Goal: Information Seeking & Learning: Learn about a topic

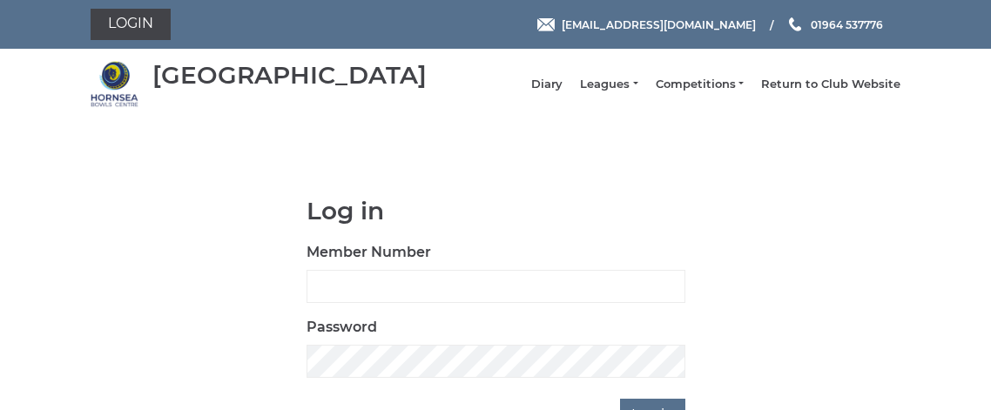
scroll to position [56, 0]
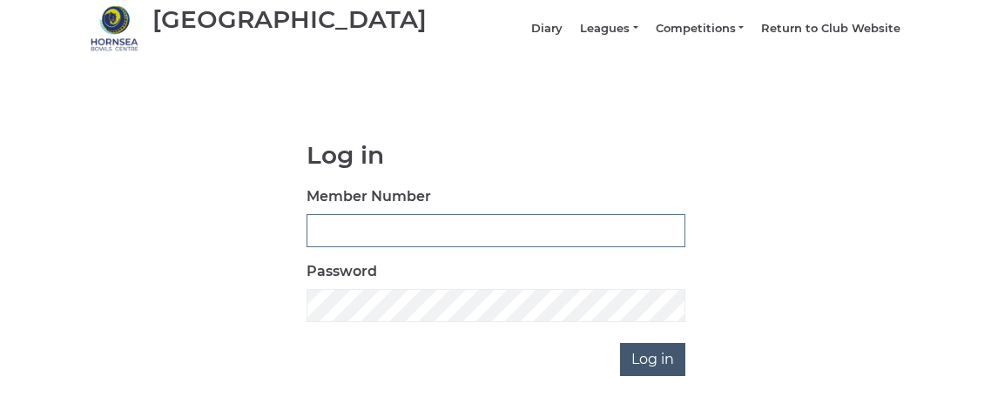
type input "0795"
click at [672, 376] on input "Log in" at bounding box center [652, 359] width 65 height 33
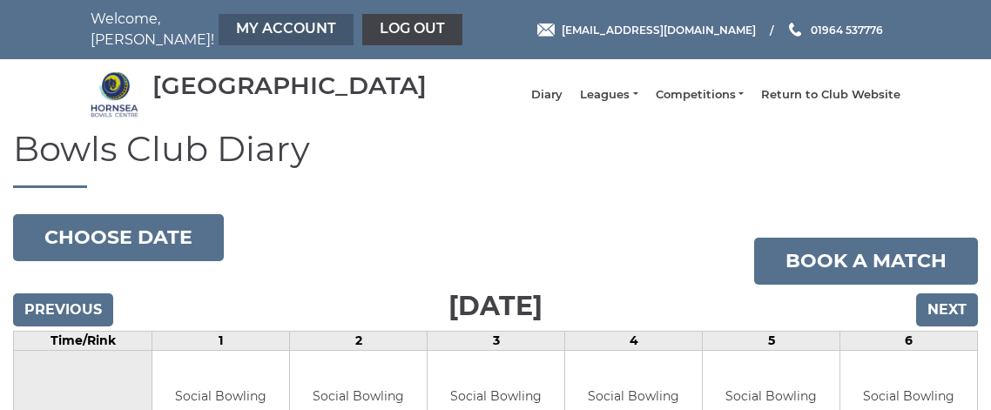
click at [230, 30] on link "My Account" at bounding box center [286, 29] width 135 height 31
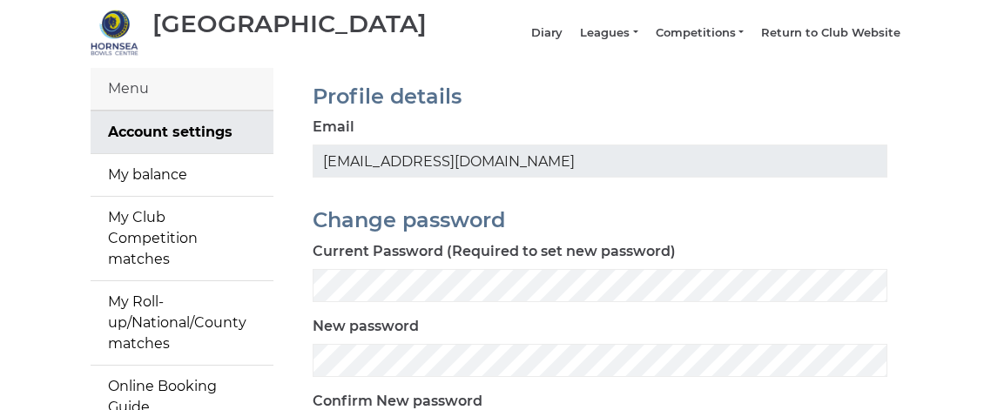
scroll to position [81, 0]
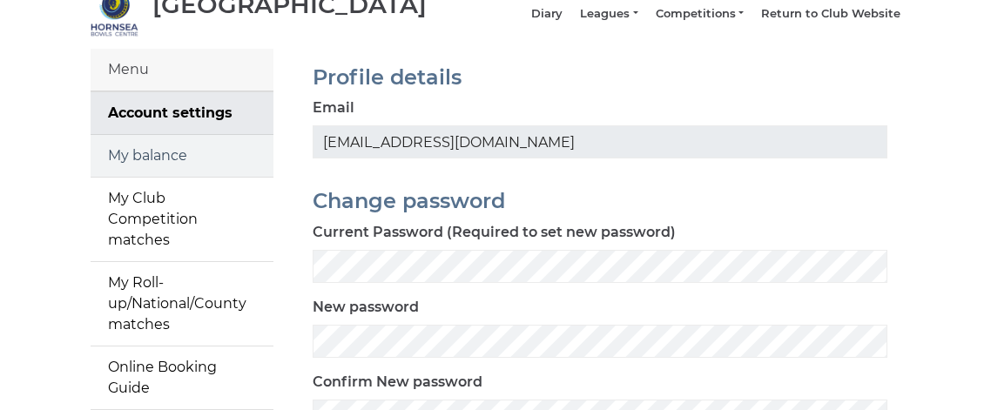
click at [100, 166] on link "My balance" at bounding box center [182, 156] width 183 height 42
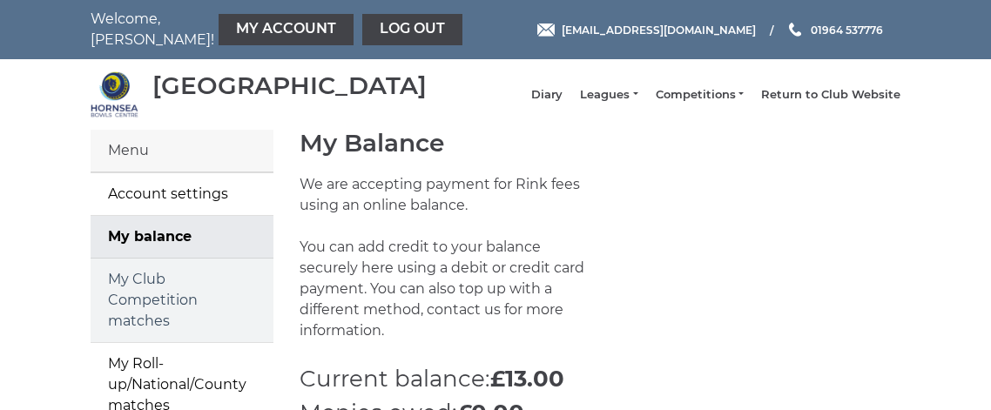
click at [131, 302] on link "My Club Competition matches" at bounding box center [182, 301] width 183 height 84
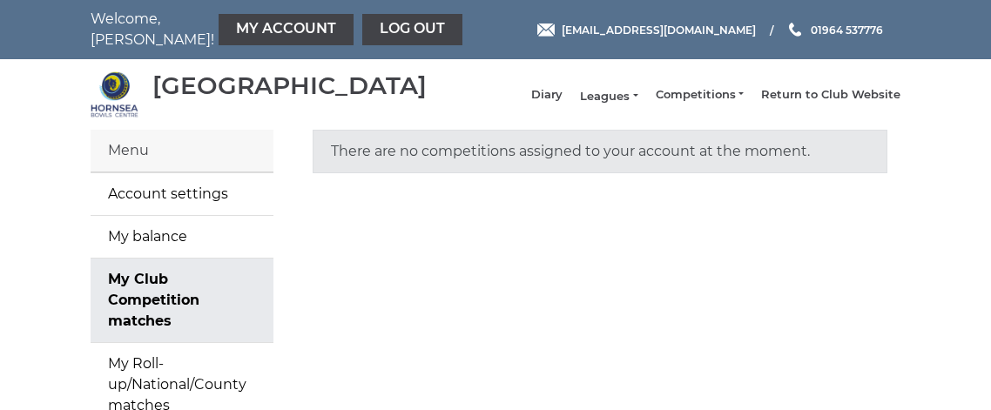
click at [627, 104] on link "Leagues" at bounding box center [608, 97] width 57 height 16
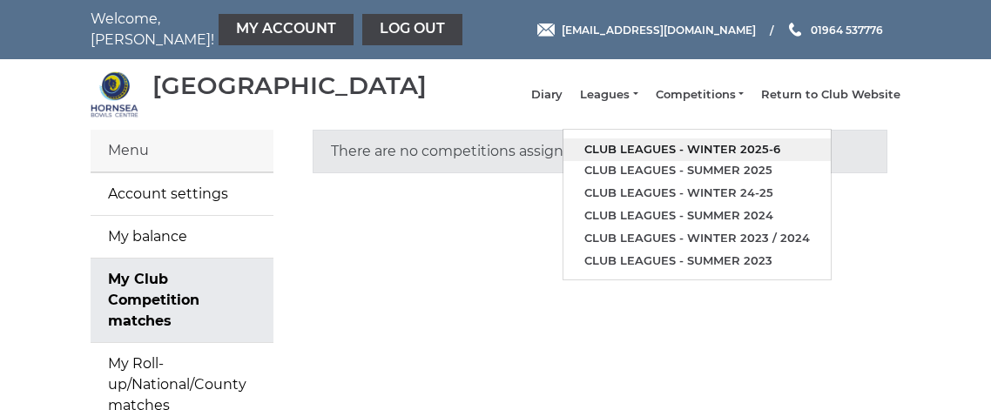
click at [658, 158] on link "Club leagues - Winter 2025-6" at bounding box center [696, 149] width 267 height 23
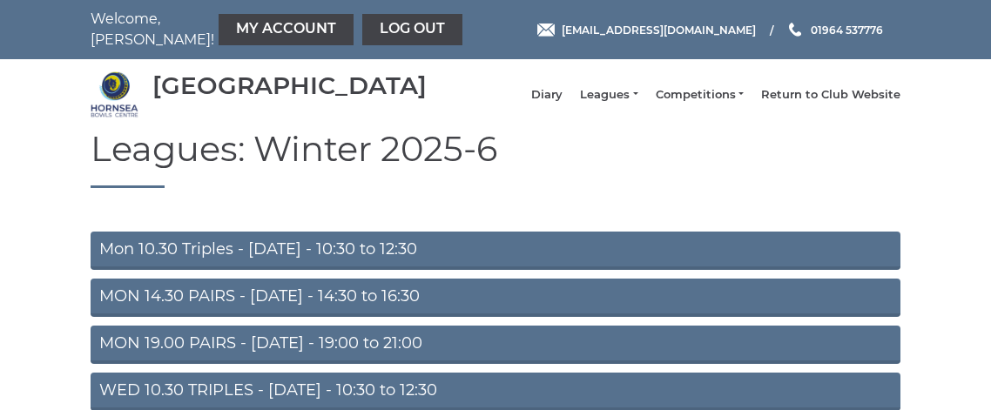
click at [179, 270] on link "Mon 10.30 Triples - [DATE] - 10:30 to 12:30" at bounding box center [496, 251] width 810 height 38
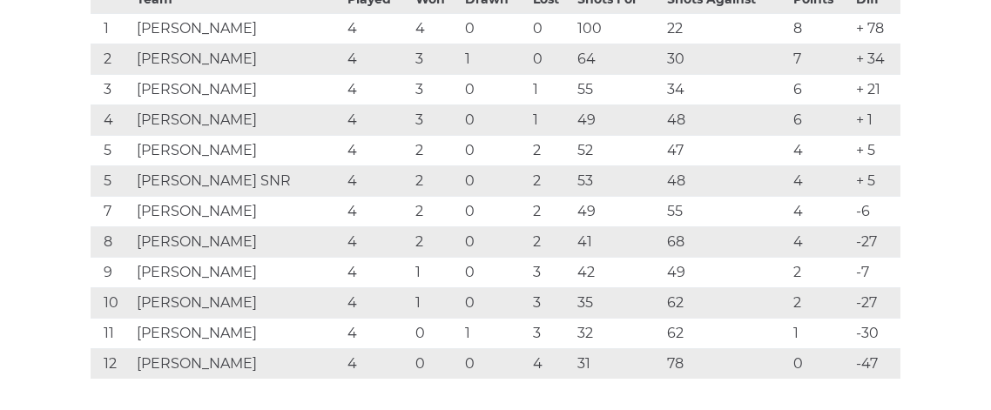
scroll to position [394, 0]
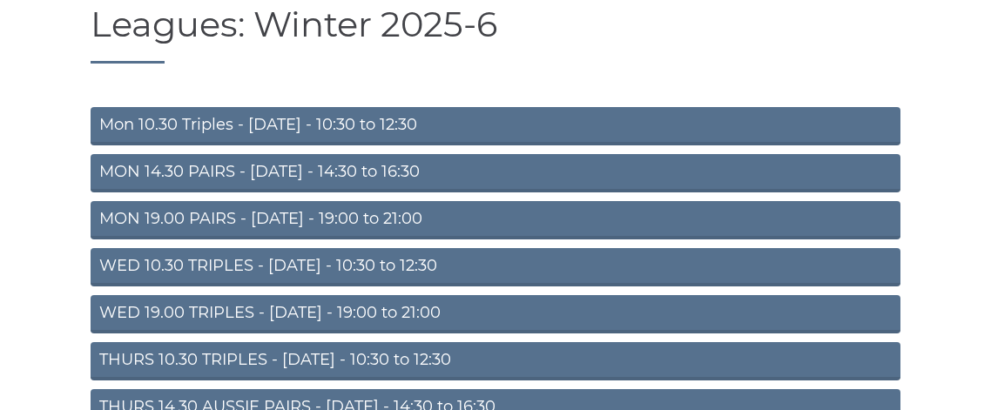
scroll to position [133, 0]
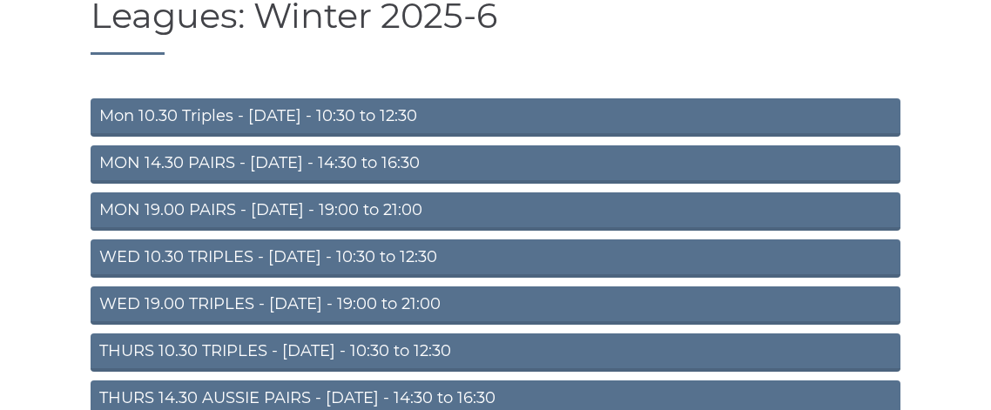
click at [313, 318] on link "WED 19.00 TRIPLES - [DATE] - 19:00 to 21:00" at bounding box center [496, 305] width 810 height 38
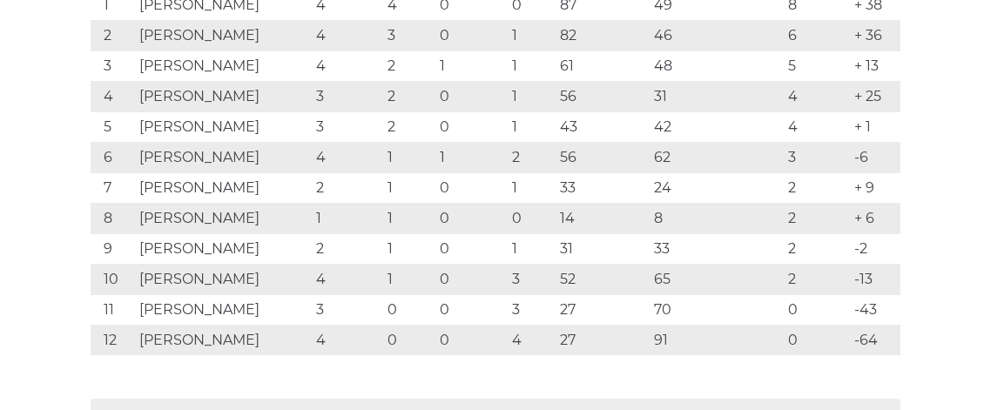
scroll to position [428, 0]
